Goal: Task Accomplishment & Management: Use online tool/utility

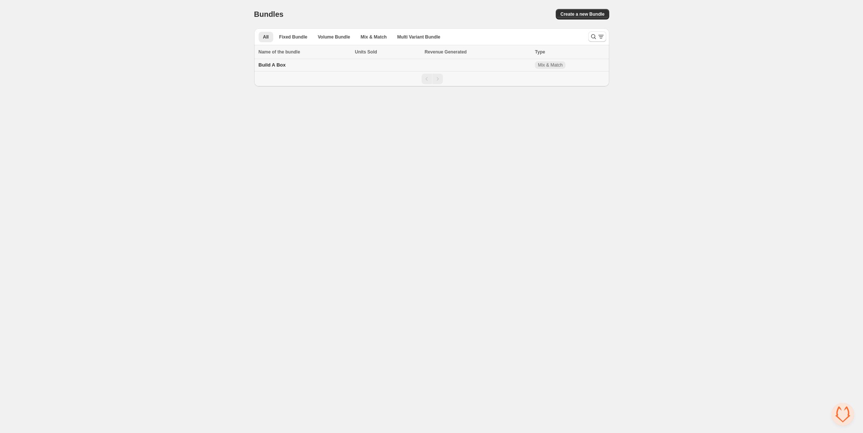
click at [289, 65] on td "Build A Box" at bounding box center [303, 65] width 99 height 12
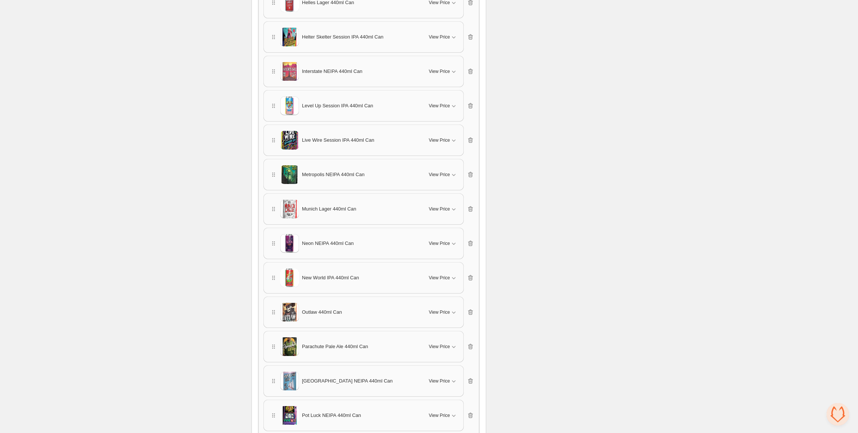
scroll to position [1196, 0]
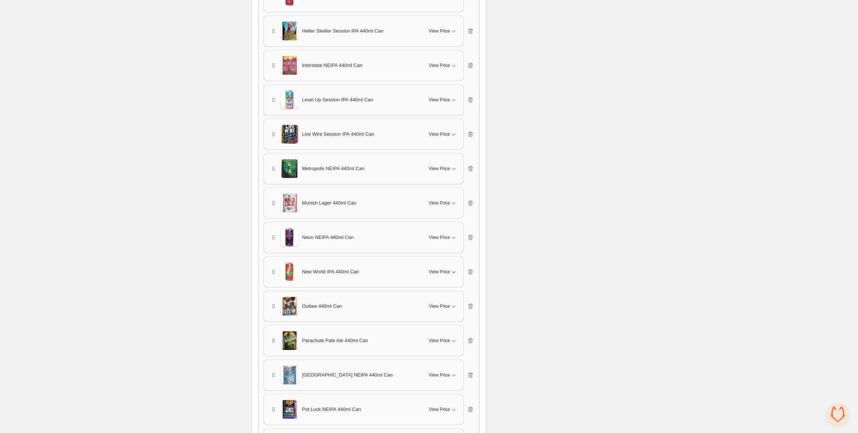
click at [450, 272] on icon "button" at bounding box center [453, 271] width 7 height 7
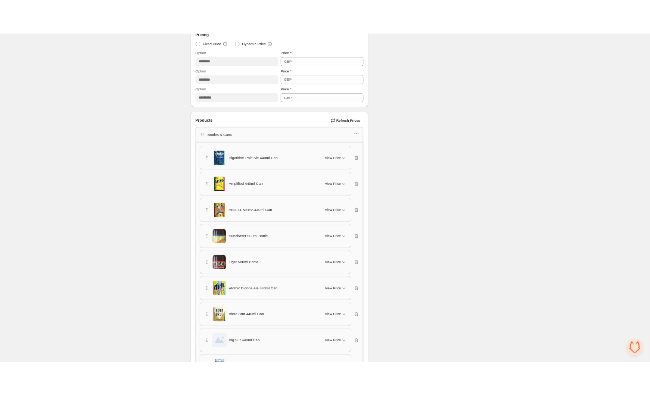
scroll to position [299, 0]
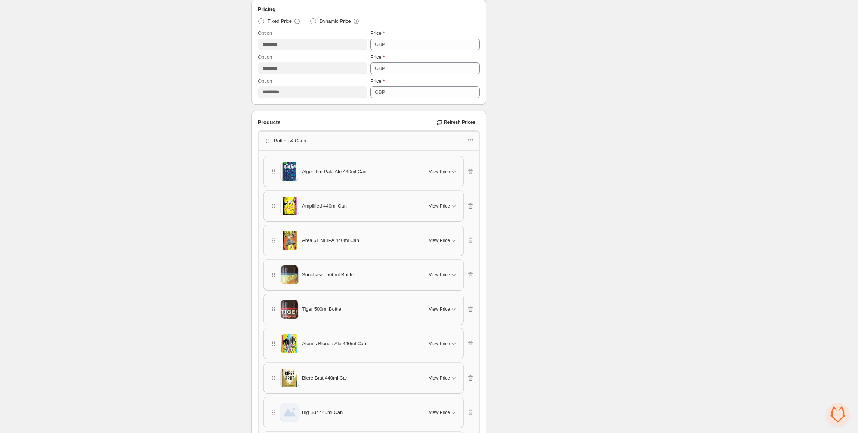
click at [353, 144] on div "Bottles & Cans" at bounding box center [368, 141] width 211 height 10
click at [472, 138] on icon "button" at bounding box center [470, 139] width 7 height 7
click at [489, 169] on span "Edit products" at bounding box center [475, 167] width 40 height 7
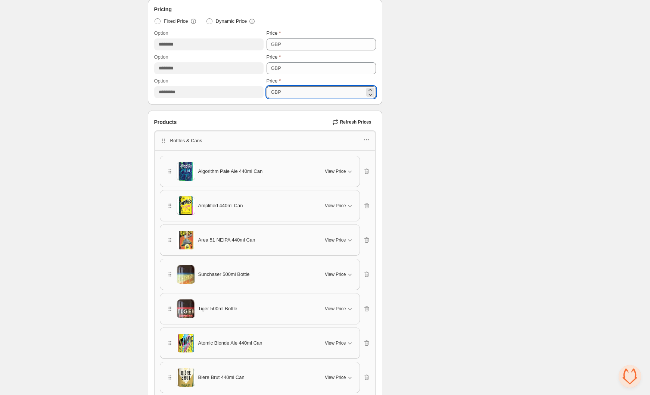
click at [290, 93] on input "*****" at bounding box center [324, 92] width 81 height 12
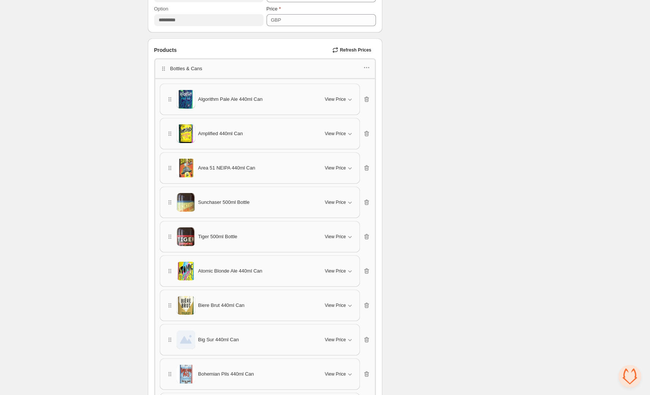
scroll to position [371, 0]
click at [368, 67] on icon "button" at bounding box center [366, 67] width 7 height 7
click at [368, 96] on span "Edit products" at bounding box center [370, 93] width 40 height 7
click at [192, 69] on p "Bottles & Cans" at bounding box center [186, 68] width 32 height 7
click at [368, 65] on icon "button" at bounding box center [366, 67] width 7 height 7
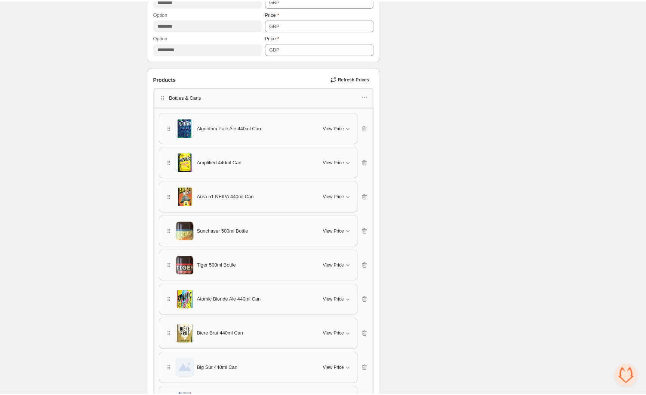
scroll to position [357, 0]
